Goal: Navigation & Orientation: Find specific page/section

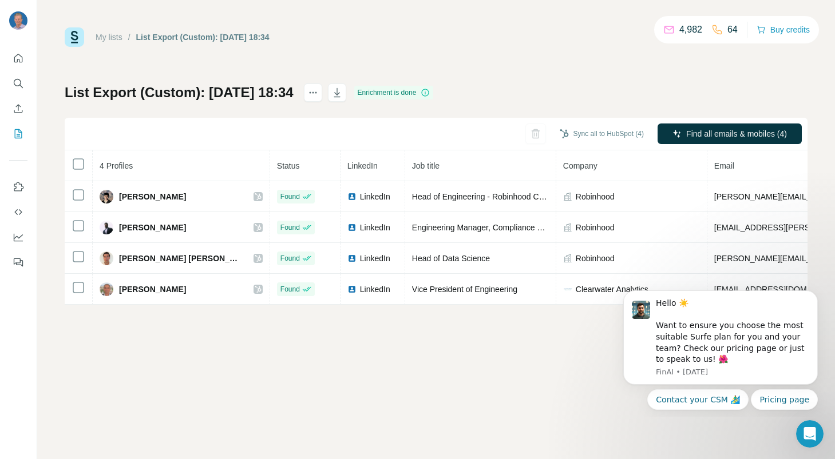
click at [448, 390] on div "My lists / List Export (Custom): [DATE] 18:34 4,982 64 Buy credits List Export …" at bounding box center [435, 229] width 797 height 459
click at [17, 57] on icon "Quick start" at bounding box center [18, 58] width 11 height 11
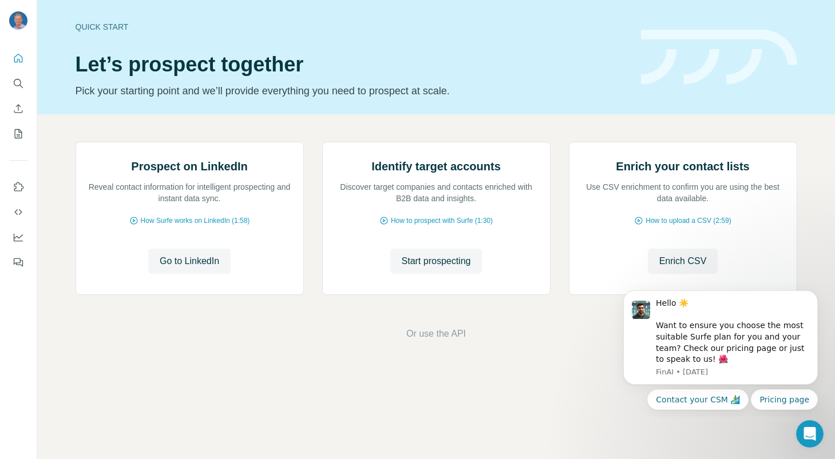
scroll to position [35, 0]
click at [17, 131] on icon "My lists" at bounding box center [18, 133] width 11 height 11
